Goal: Check status: Check status

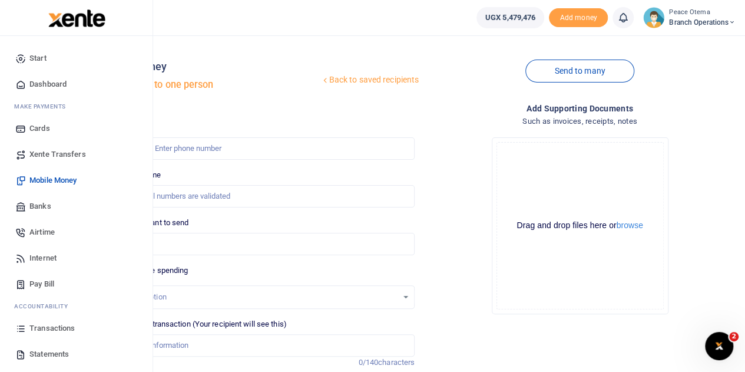
click at [50, 331] on span "Transactions" at bounding box center [51, 328] width 45 height 12
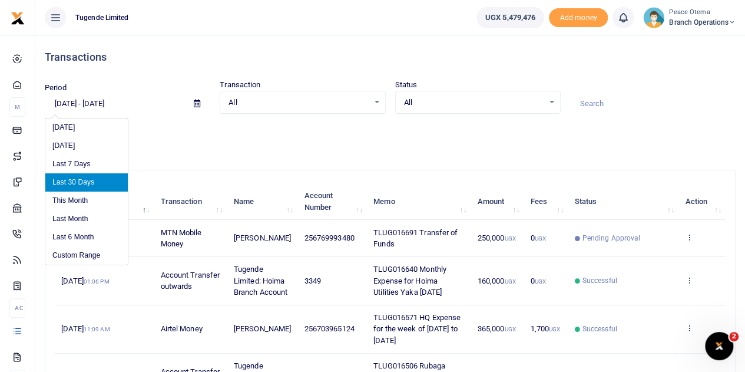
click at [90, 105] on input "[DATE] - [DATE]" at bounding box center [115, 104] width 140 height 20
click at [75, 237] on li "Last 6 Month" at bounding box center [86, 237] width 82 height 18
type input "[DATE] - [DATE]"
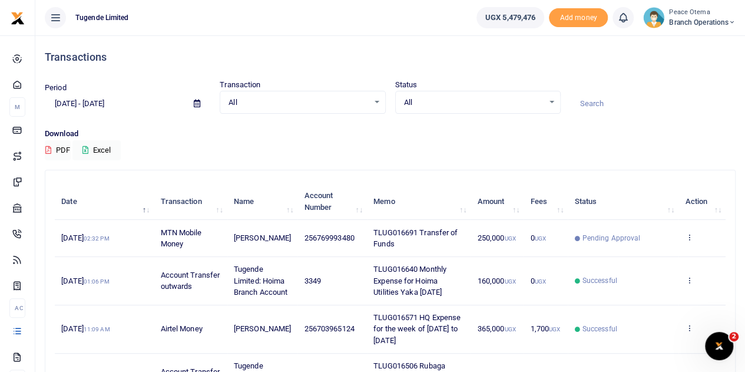
click at [594, 97] on input at bounding box center [653, 104] width 166 height 20
paste input "TLUG-016293"
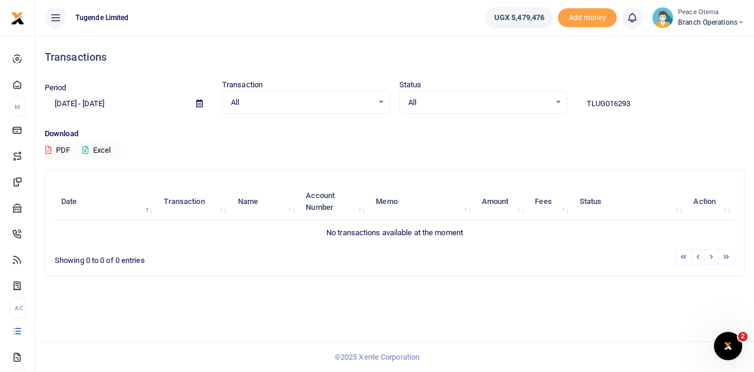
click at [637, 101] on input "TLUG016293" at bounding box center [661, 104] width 168 height 20
type input "TLUG016293"
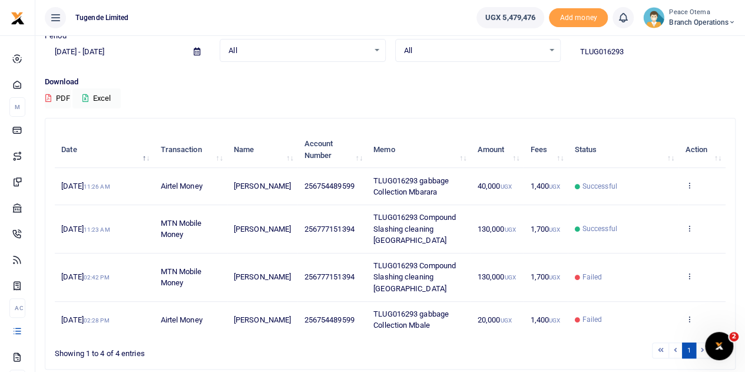
scroll to position [52, 0]
click at [690, 223] on icon at bounding box center [689, 227] width 8 height 8
click at [637, 248] on link "View details" at bounding box center [646, 247] width 93 height 16
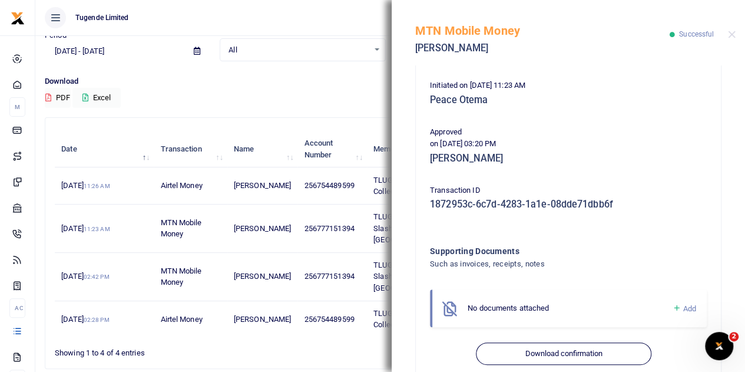
scroll to position [254, 0]
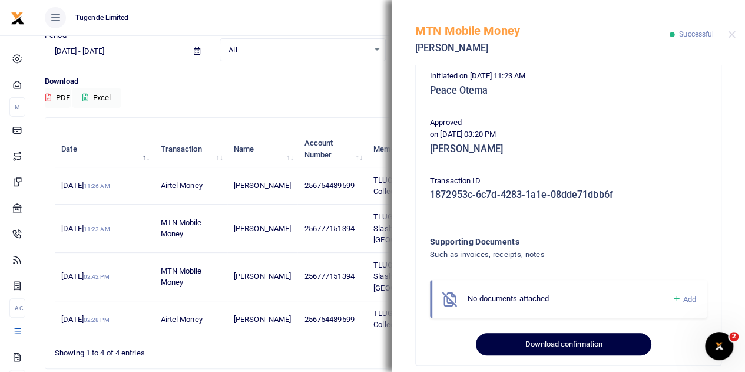
click at [521, 333] on button "Download confirmation" at bounding box center [563, 344] width 175 height 22
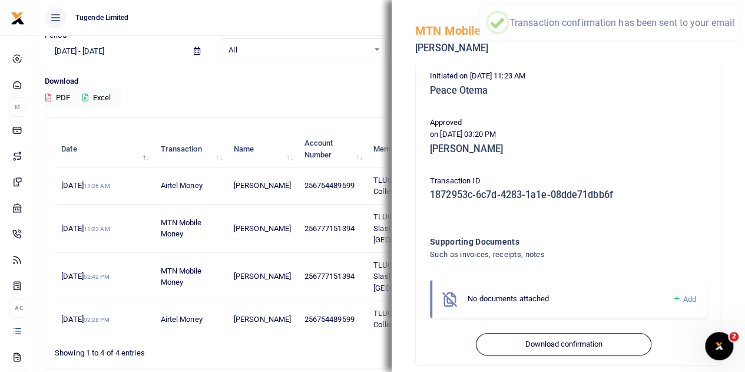
click at [647, 85] on h5 "Peace Otema" at bounding box center [568, 91] width 277 height 12
click at [660, 117] on p "Approved" at bounding box center [568, 123] width 277 height 12
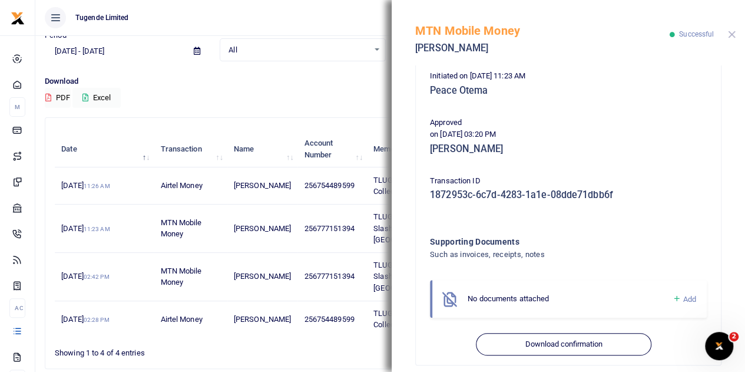
click at [728, 32] on button "Close" at bounding box center [732, 35] width 8 height 8
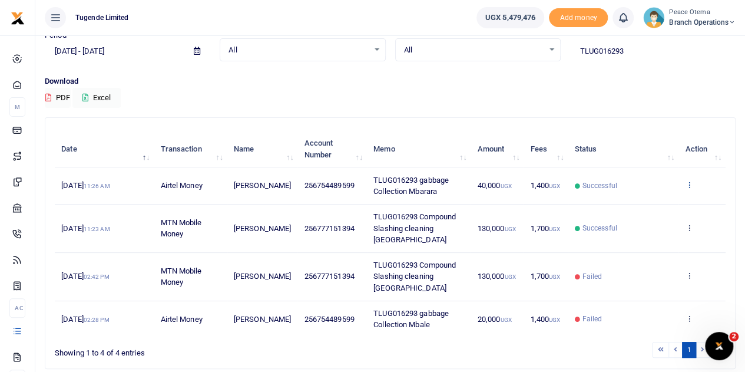
click at [686, 183] on icon at bounding box center [689, 184] width 8 height 8
click at [639, 206] on link "View details" at bounding box center [646, 205] width 93 height 16
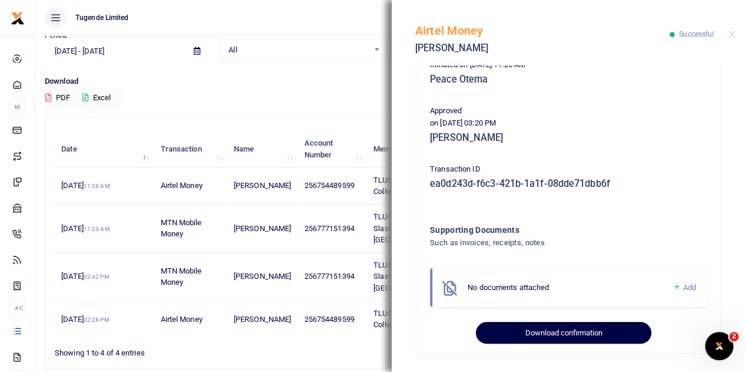
click at [526, 329] on button "Download confirmation" at bounding box center [563, 333] width 175 height 22
click at [540, 336] on button "Download confirmation" at bounding box center [563, 333] width 175 height 22
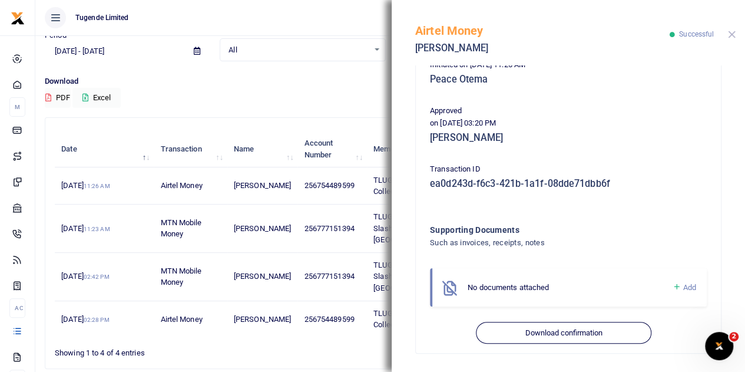
click at [733, 34] on button "Close" at bounding box center [732, 35] width 8 height 8
